Goal: Information Seeking & Learning: Get advice/opinions

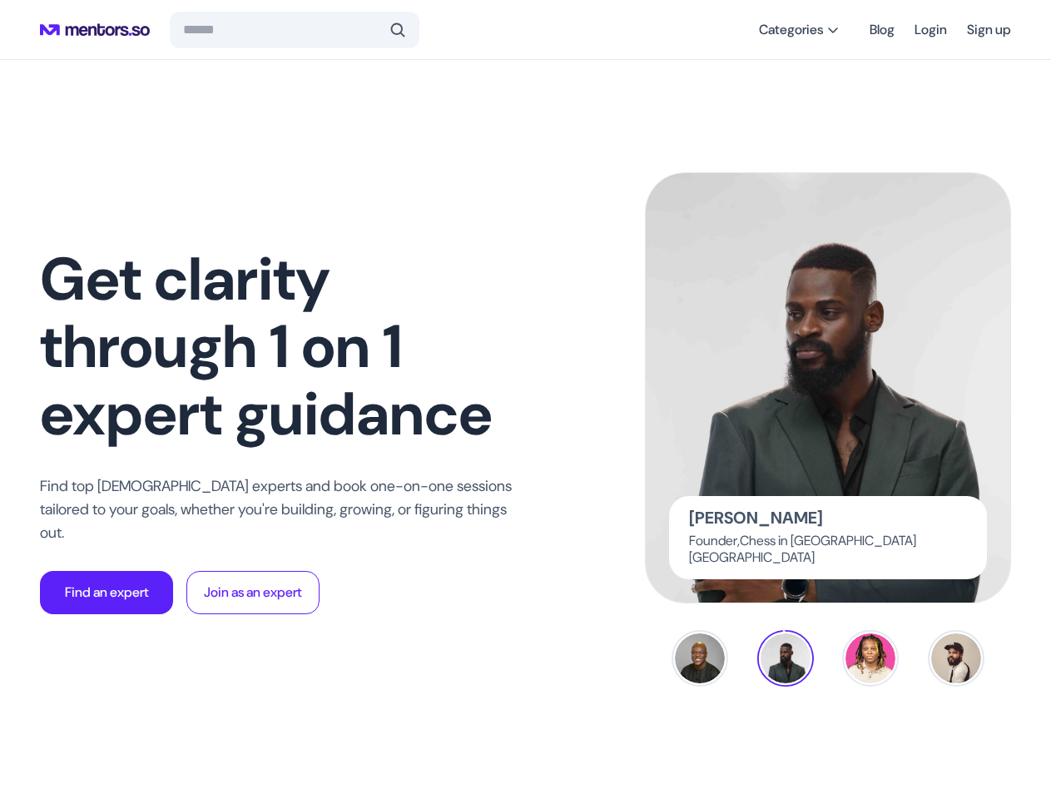
click at [395, 30] on span at bounding box center [398, 30] width 17 height 17
click at [793, 30] on span "Categories" at bounding box center [791, 30] width 64 height 17
click at [107, 583] on p "Find an expert" at bounding box center [107, 593] width 84 height 20
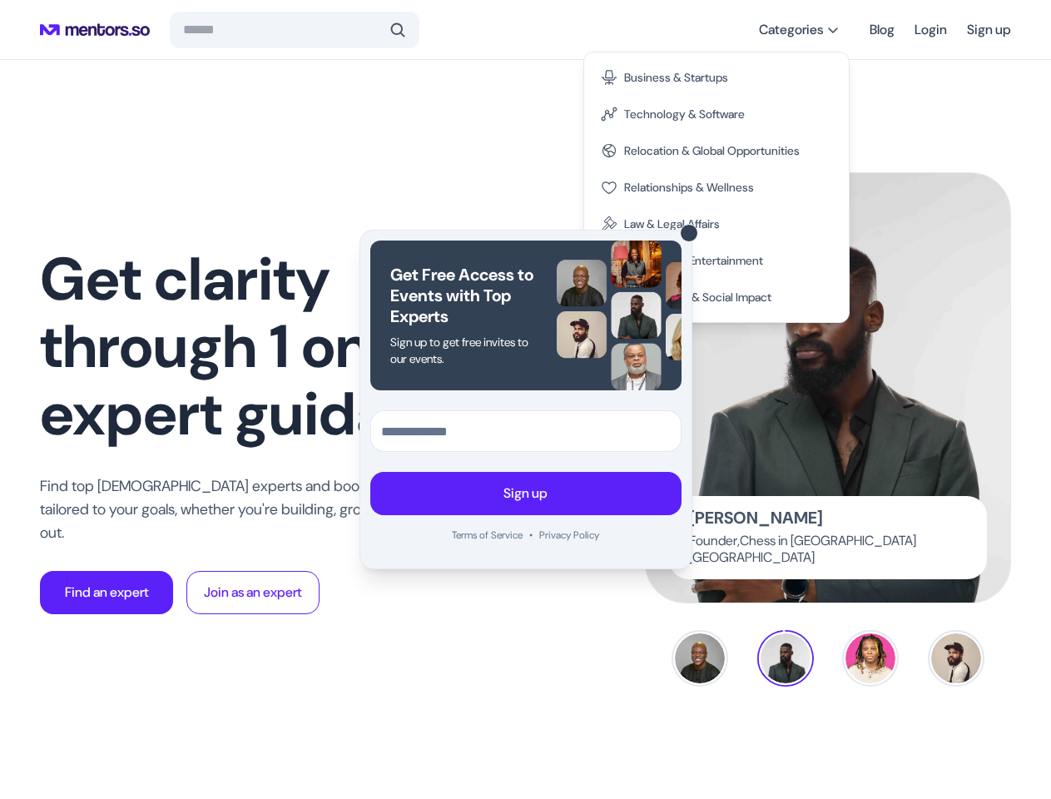
click at [255, 581] on div "Get Free Access to Events with Top Experts Sign up to get free invites to our e…" at bounding box center [525, 399] width 1051 height 799
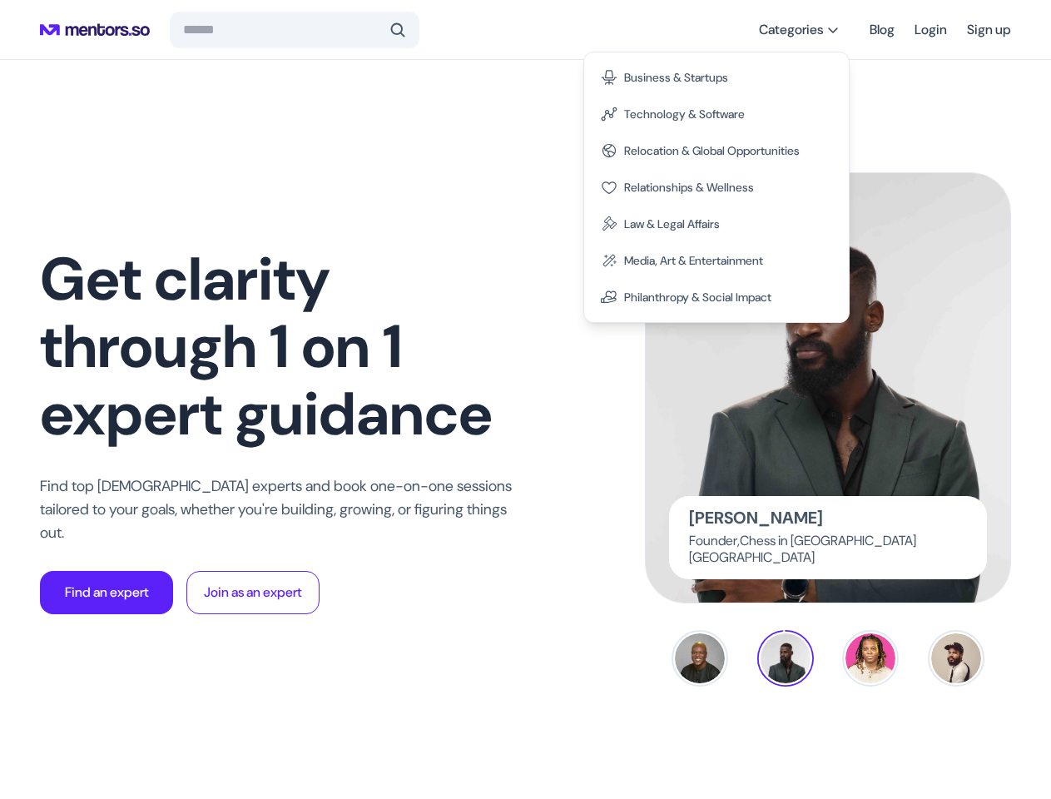
click at [828, 388] on div at bounding box center [525, 399] width 1051 height 799
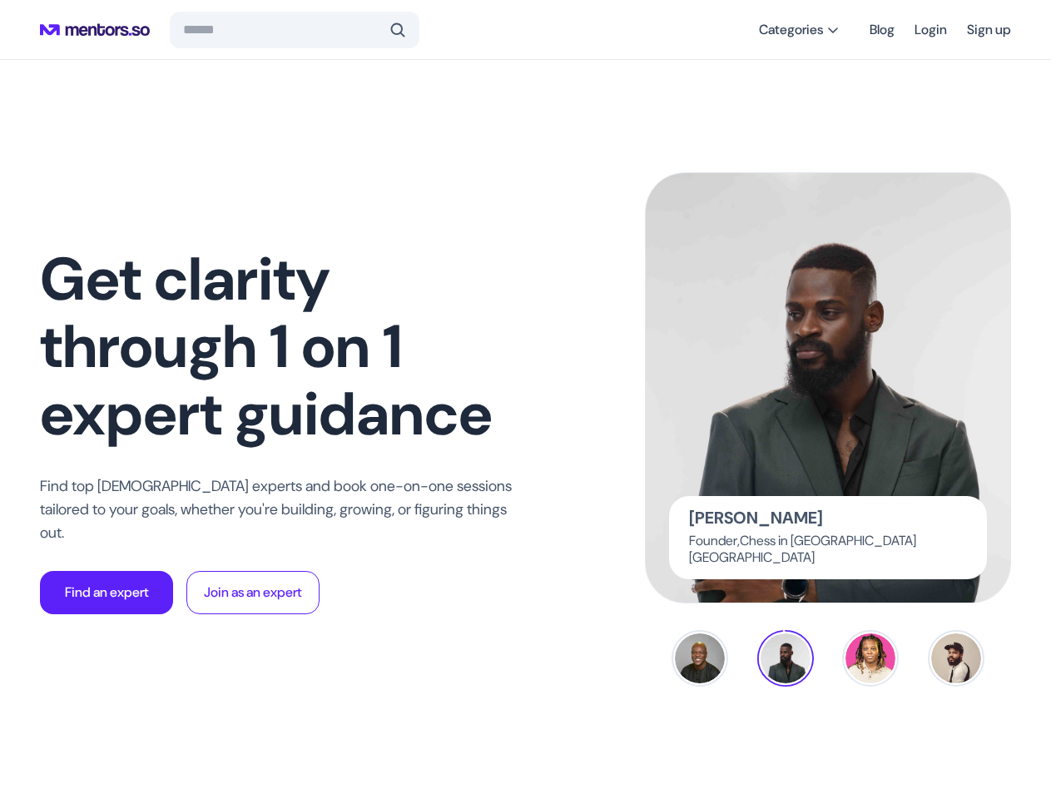
click at [700, 658] on div at bounding box center [525, 399] width 1051 height 799
click at [786, 658] on img at bounding box center [786, 658] width 50 height 50
click at [871, 658] on img at bounding box center [871, 658] width 50 height 50
click at [956, 658] on img at bounding box center [956, 658] width 50 height 50
